Goal: Navigation & Orientation: Find specific page/section

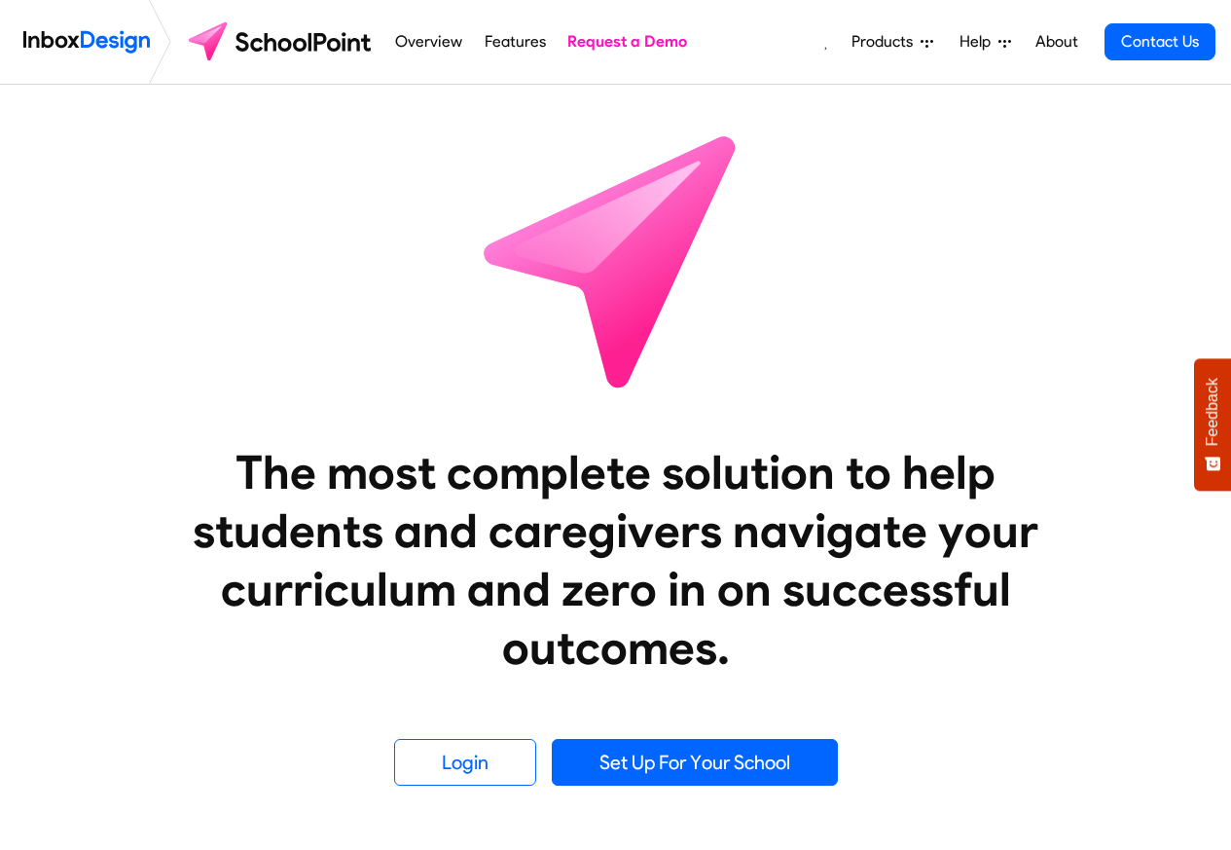
click at [892, 38] on span "Products" at bounding box center [886, 41] width 69 height 23
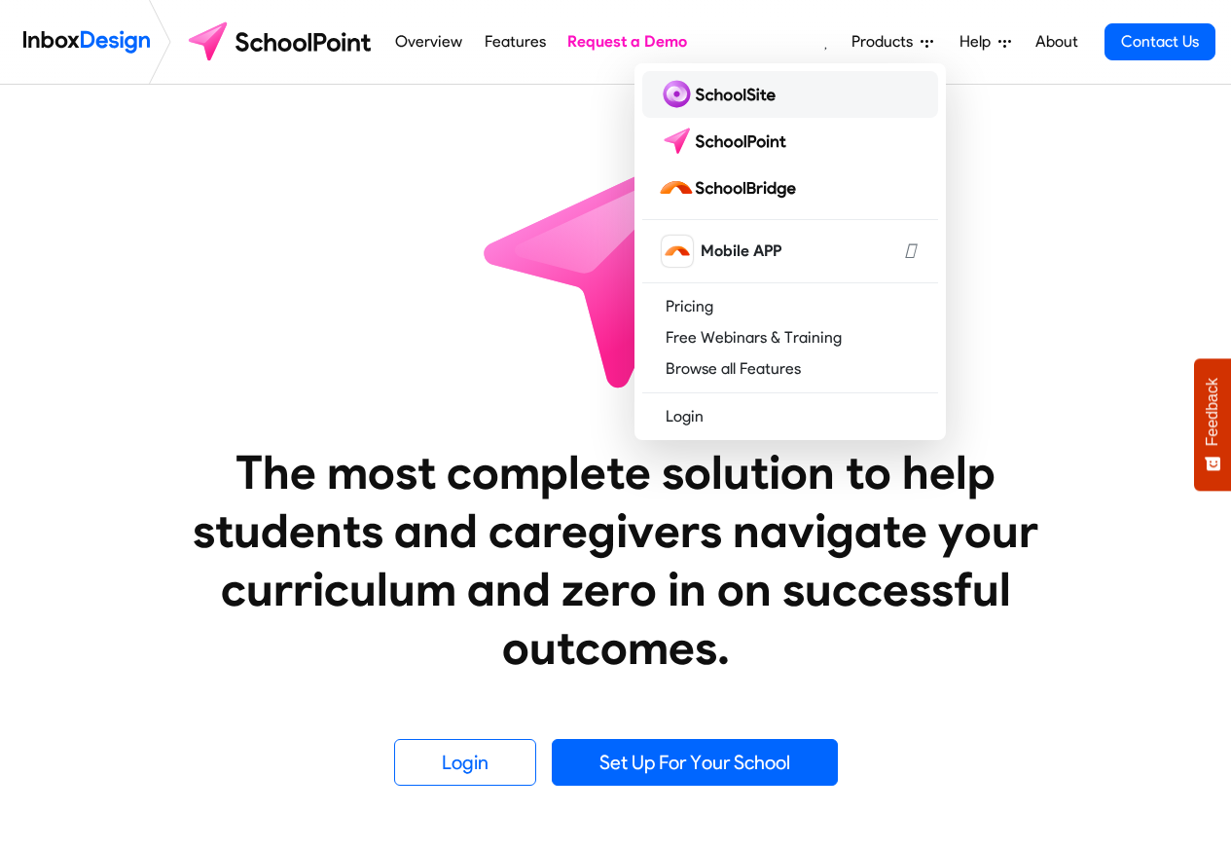
click at [716, 96] on img at bounding box center [721, 94] width 126 height 31
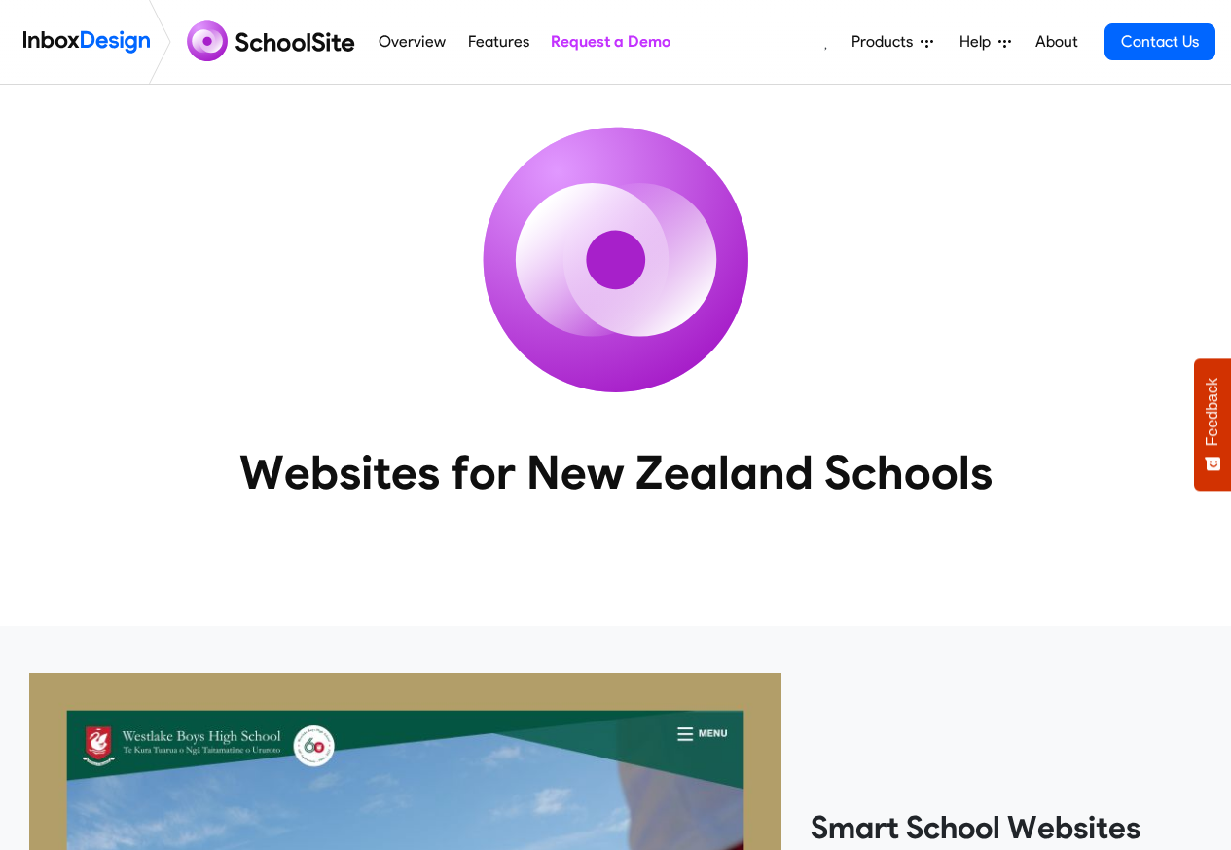
click at [951, 39] on li "Help Support Portal Email Support Online Chat Tauranga 07 281 1600 Auckland 09 …" at bounding box center [985, 41] width 78 height 39
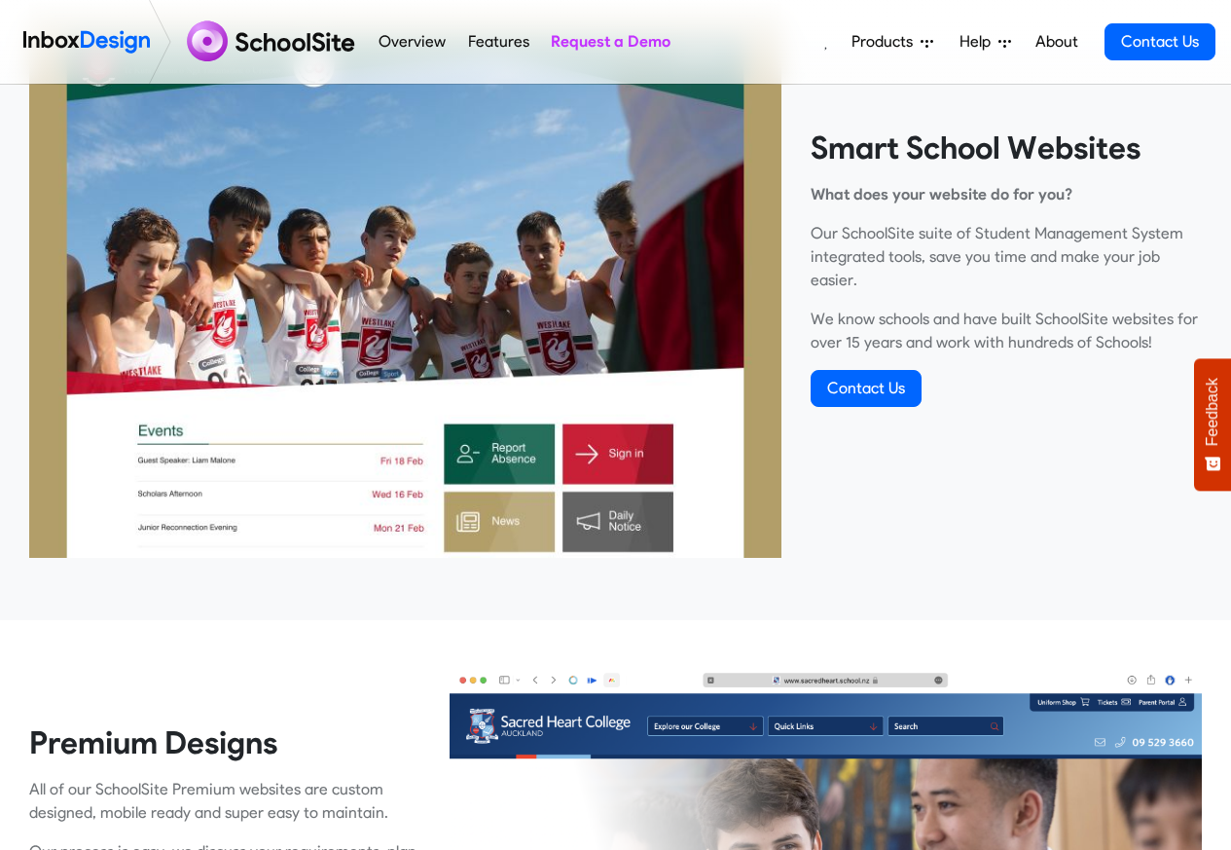
scroll to position [818, 0]
